Goal: Check status: Check status

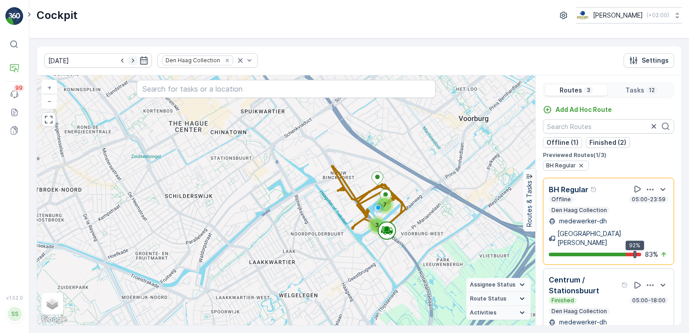
scroll to position [22, 0]
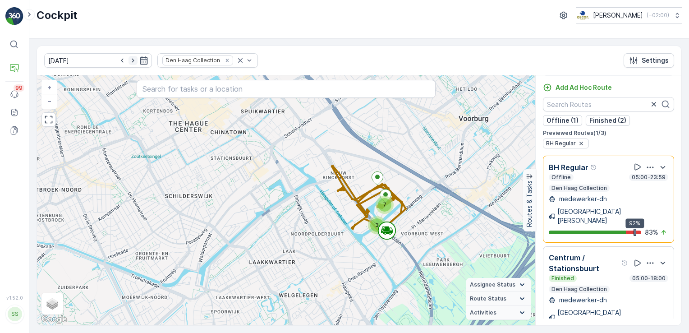
click at [129, 59] on icon "button" at bounding box center [133, 60] width 9 height 9
type input "[DATE]"
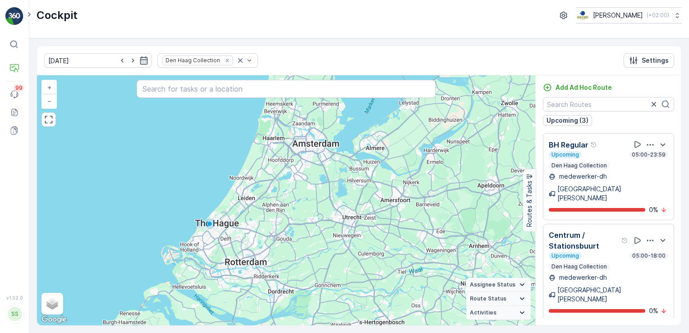
click at [647, 236] on icon "button" at bounding box center [650, 240] width 9 height 9
click at [646, 270] on span "See More Details" at bounding box center [648, 274] width 52 height 9
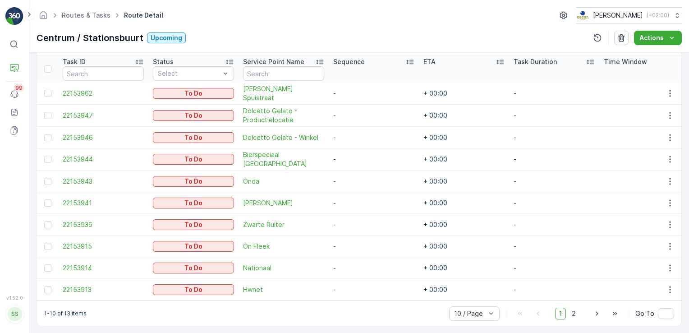
scroll to position [251, 0]
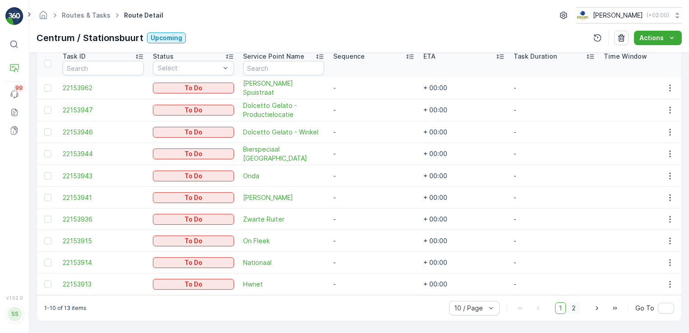
click at [574, 309] on span "2" at bounding box center [574, 308] width 12 height 12
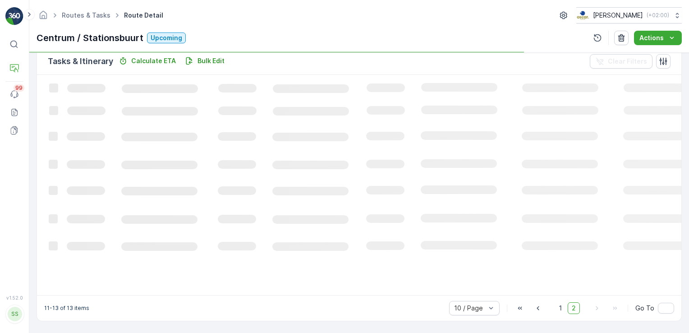
scroll to position [223, 0]
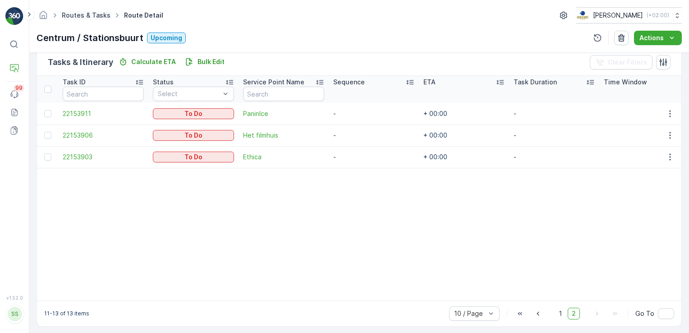
click at [96, 13] on link "Routes & Tasks" at bounding box center [86, 15] width 49 height 8
